Goal: Use online tool/utility: Utilize a website feature to perform a specific function

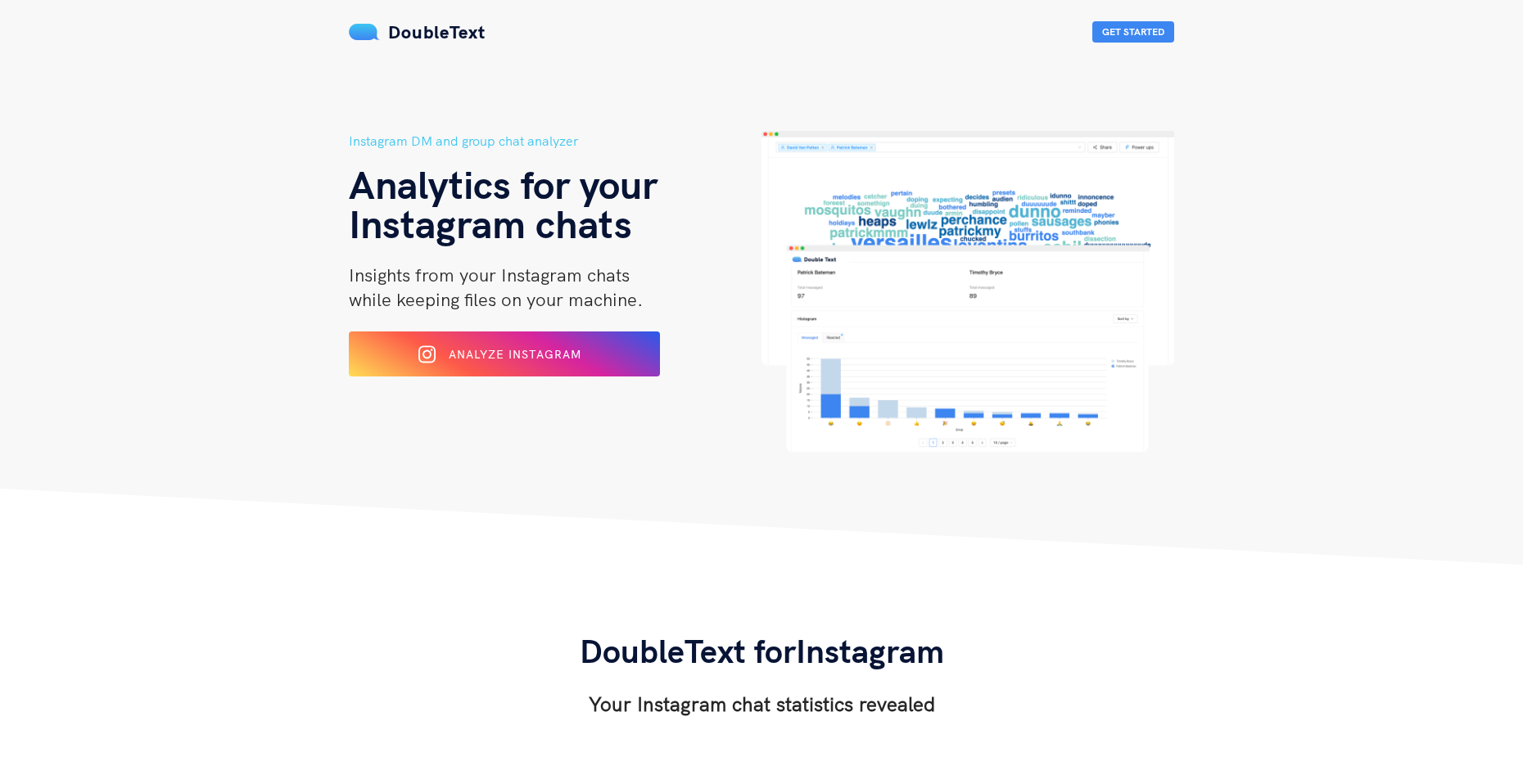
click at [548, 355] on span "Analyze Instagram" at bounding box center [515, 354] width 133 height 15
click at [498, 338] on button "Analyze Instagram" at bounding box center [504, 354] width 318 height 46
